Goal: Information Seeking & Learning: Find specific fact

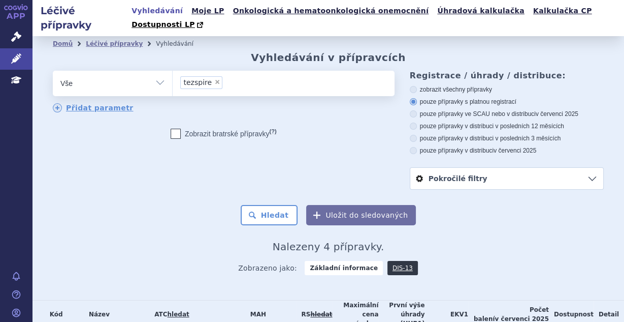
scroll to position [107, 0]
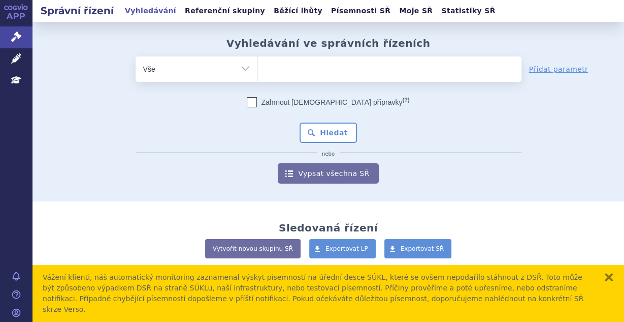
click at [305, 71] on ul at bounding box center [390, 66] width 264 height 21
click at [258, 71] on select at bounding box center [258, 68] width 1 height 25
type input "xo"
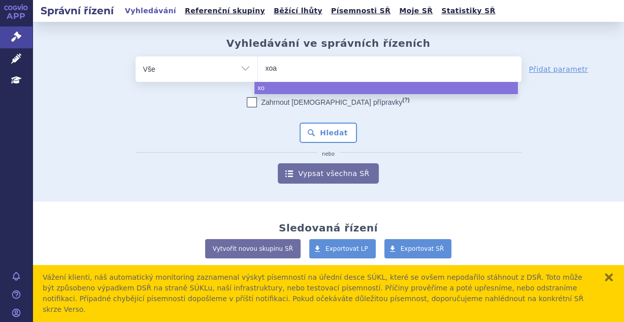
type input "xoai"
type input "xoair"
select select "xoair"
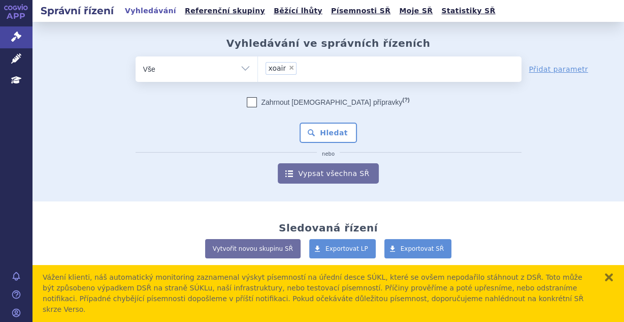
click at [289, 65] on span "×" at bounding box center [292, 68] width 6 height 6
click at [258, 65] on select "xoair" at bounding box center [258, 68] width 1 height 25
select select
click at [286, 70] on ul at bounding box center [390, 66] width 264 height 21
click at [258, 70] on select "xoair" at bounding box center [258, 68] width 1 height 25
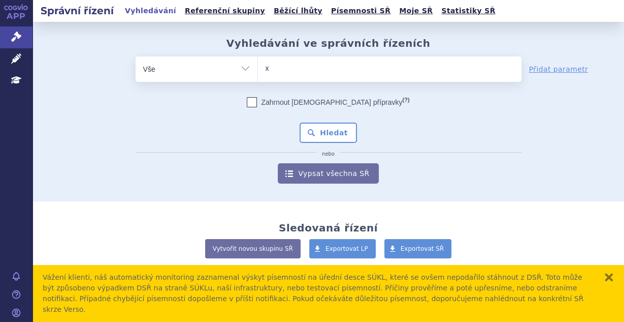
type input "xo"
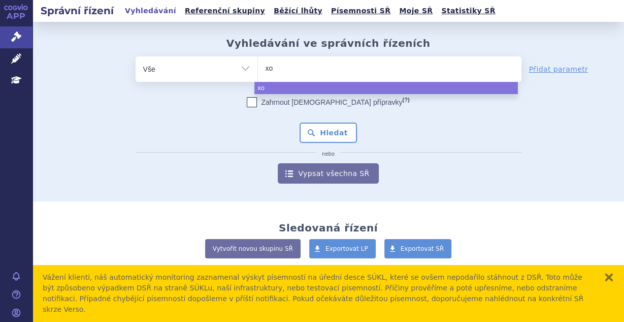
type input "xol"
type input "xolai"
type input "xolair"
select select "xolair"
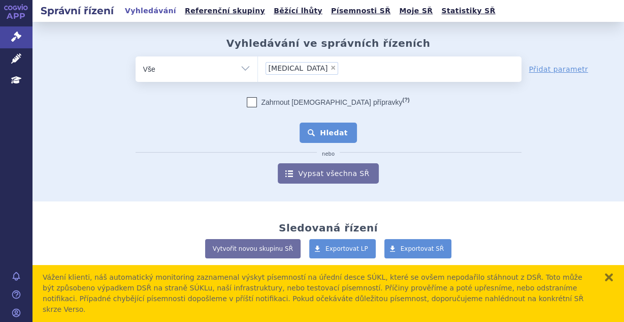
click at [319, 124] on button "Hledat" at bounding box center [328, 132] width 57 height 20
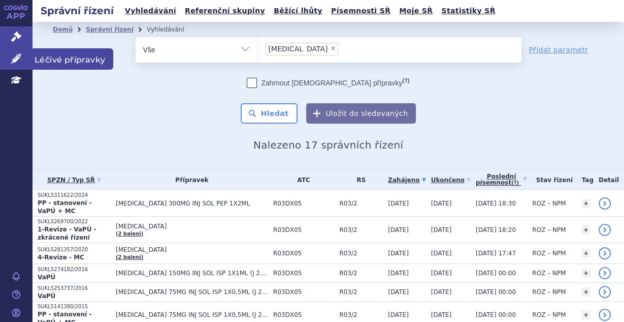
click at [18, 66] on link "Léčivé přípravky" at bounding box center [16, 58] width 33 height 21
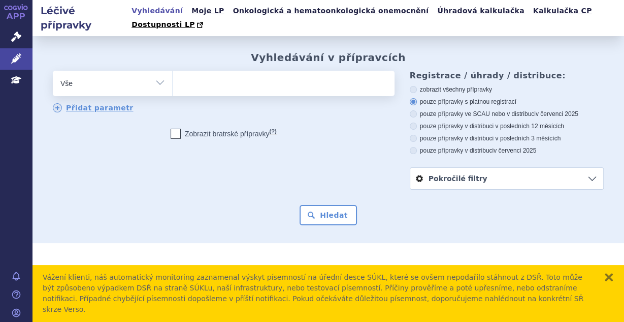
click at [254, 71] on ul at bounding box center [282, 81] width 219 height 21
click at [173, 70] on select at bounding box center [172, 82] width 1 height 25
type input "xo"
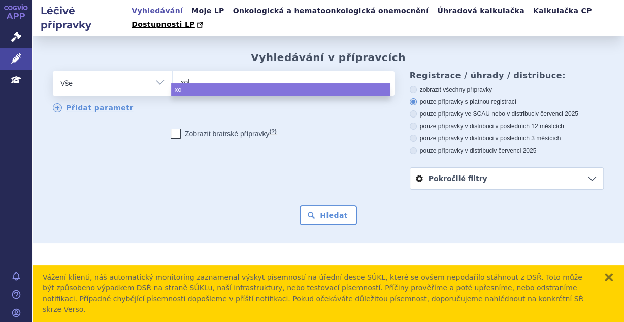
type input "xola"
type input "xolair"
select select "xolair"
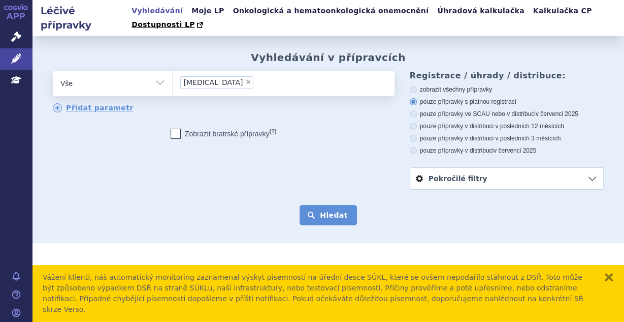
click at [329, 205] on button "Hledat" at bounding box center [328, 215] width 57 height 20
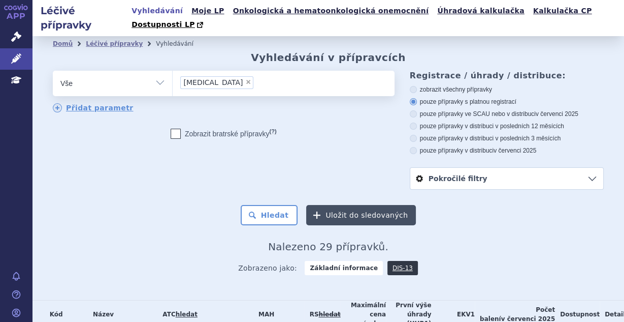
scroll to position [189, 0]
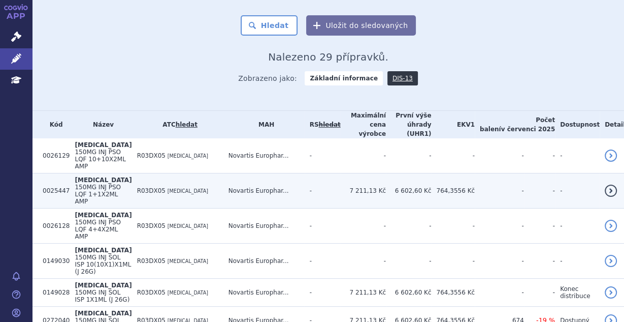
click at [341, 173] on td "-" at bounding box center [323, 190] width 36 height 35
click at [171, 173] on td "R03DX05 [MEDICAL_DATA]" at bounding box center [177, 190] width 91 height 35
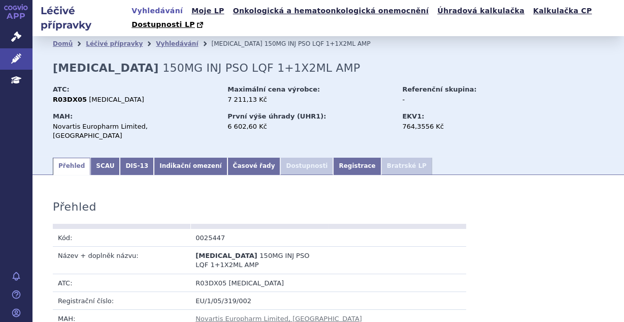
scroll to position [54, 0]
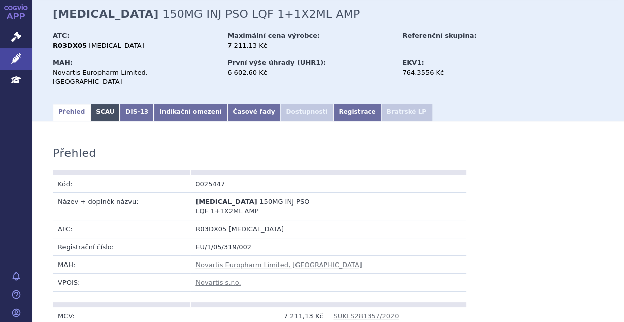
click at [107, 104] on link "SCAU" at bounding box center [104, 112] width 29 height 17
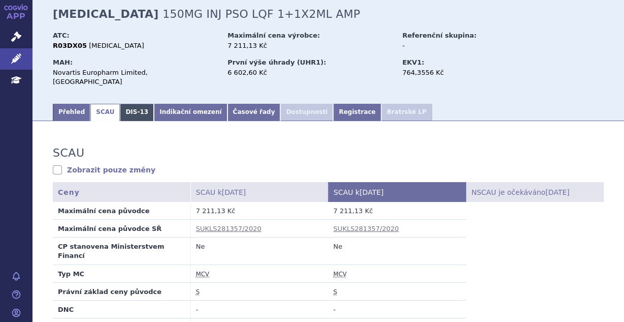
click at [125, 104] on link "DIS-13" at bounding box center [137, 112] width 34 height 17
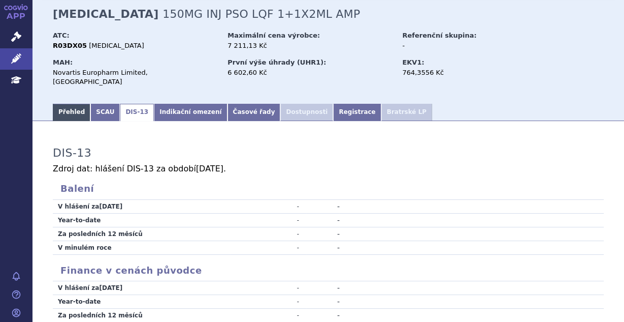
click at [72, 104] on link "Přehled" at bounding box center [72, 112] width 38 height 17
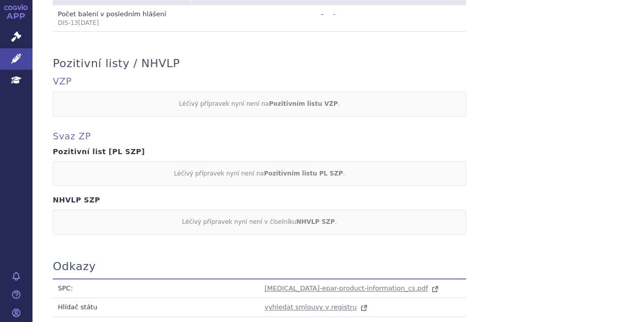
scroll to position [894, 0]
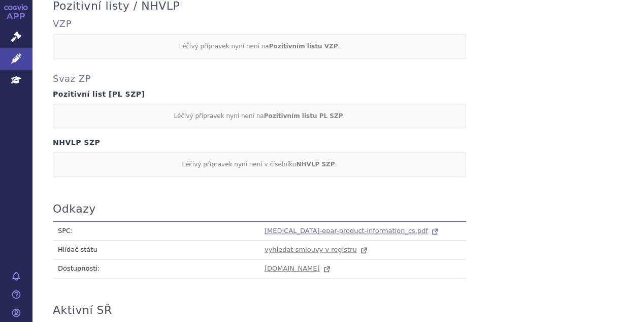
click at [292, 227] on span "[MEDICAL_DATA]-epar-product-information_cs.pdf" at bounding box center [347, 231] width 164 height 8
click at [309, 227] on span "[MEDICAL_DATA]-epar-product-information_cs.pdf" at bounding box center [347, 231] width 164 height 8
